Goal: Task Accomplishment & Management: Use online tool/utility

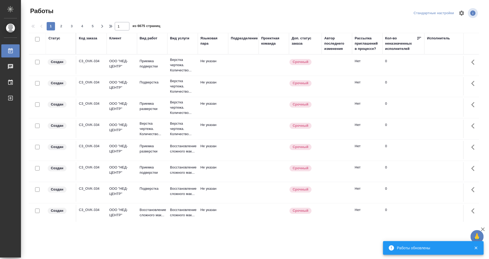
click at [433, 39] on div "Исполнитель" at bounding box center [438, 38] width 23 height 5
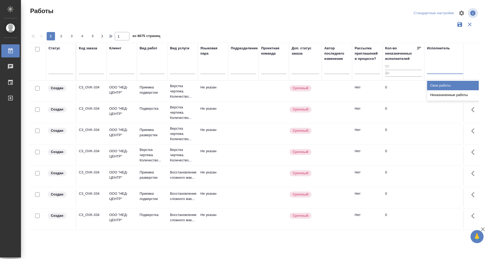
click at [439, 71] on div at bounding box center [461, 69] width 68 height 8
click at [436, 86] on div "Свои работы" at bounding box center [466, 85] width 79 height 9
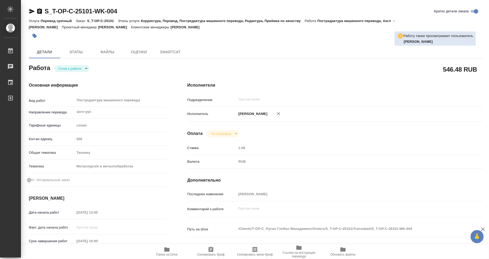
type textarea "x"
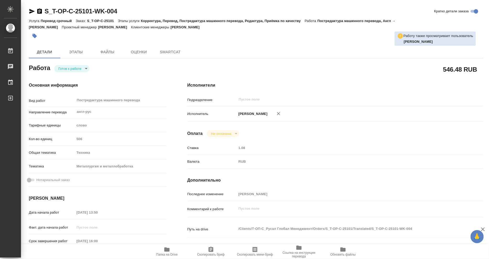
type textarea "x"
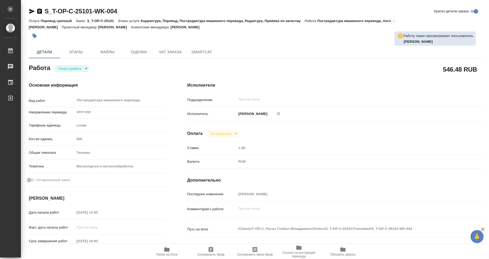
type textarea "x"
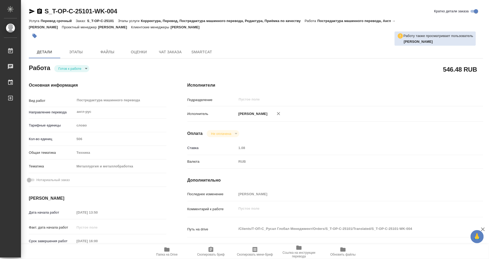
type textarea "x"
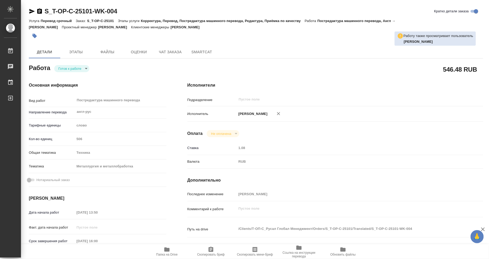
type textarea "x"
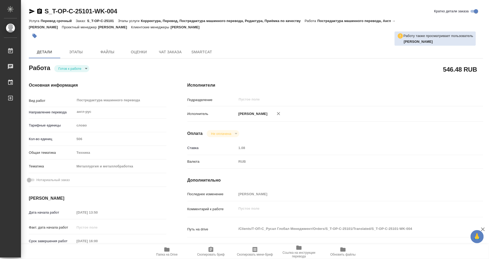
type textarea "x"
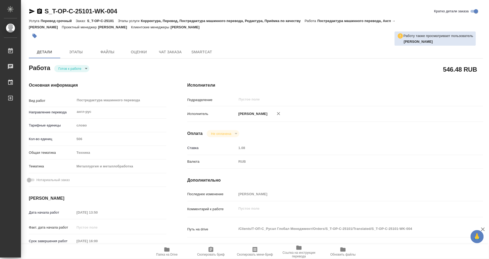
type textarea "x"
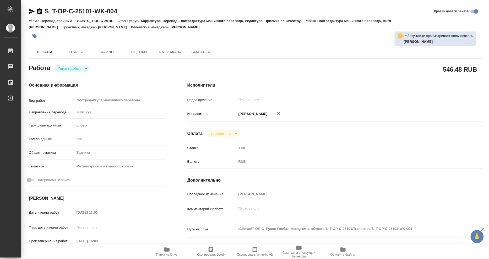
type textarea "x"
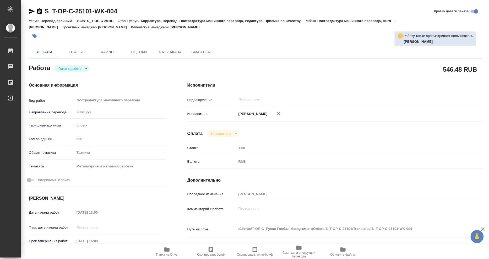
type textarea "x"
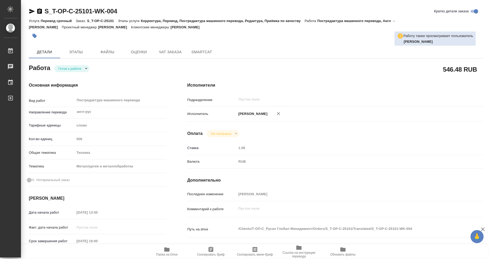
type textarea "x"
